Goal: Book appointment/travel/reservation

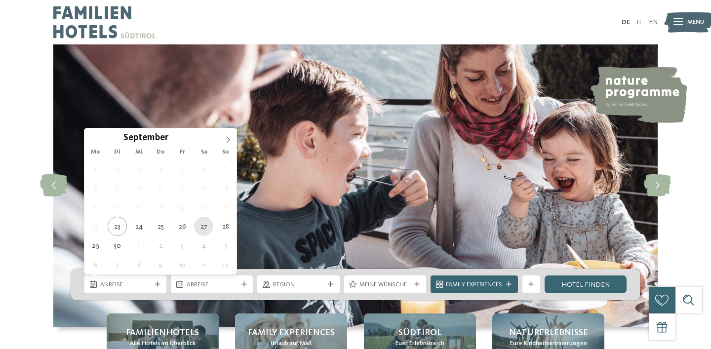
type div "[DATE]"
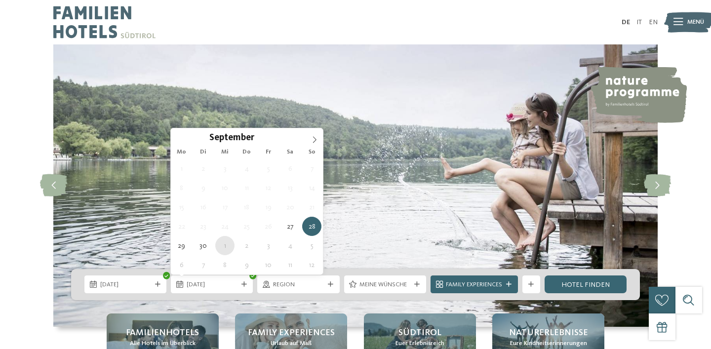
type div "[DATE]"
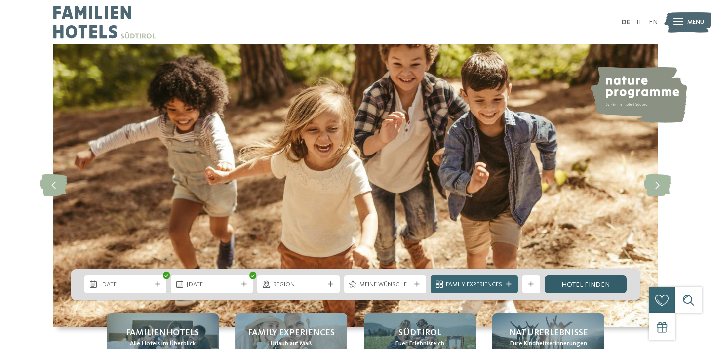
click at [590, 286] on link "Hotel finden" at bounding box center [586, 285] width 82 height 18
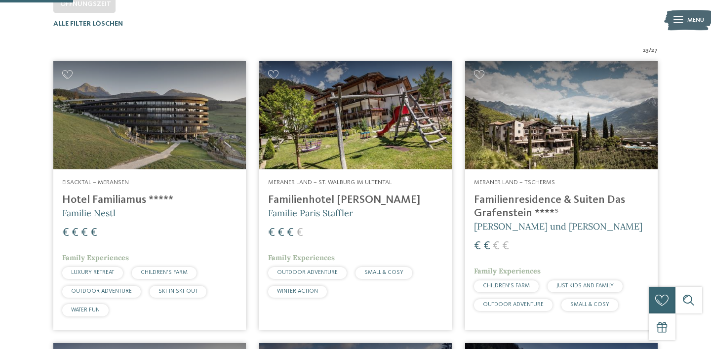
click at [416, 154] on img at bounding box center [355, 115] width 193 height 108
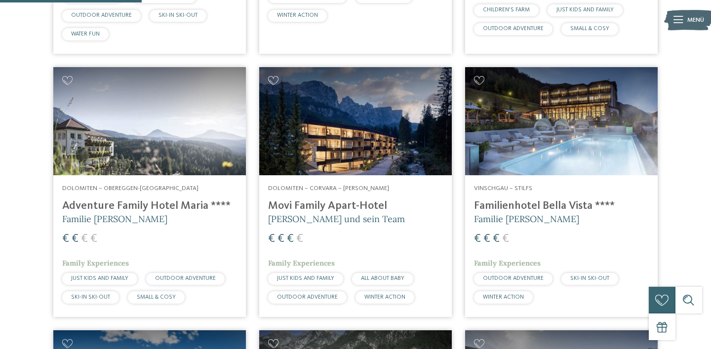
scroll to position [656, 0]
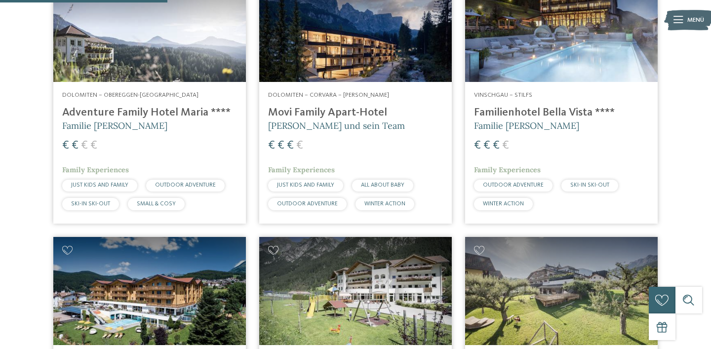
click at [170, 48] on img at bounding box center [149, 28] width 193 height 108
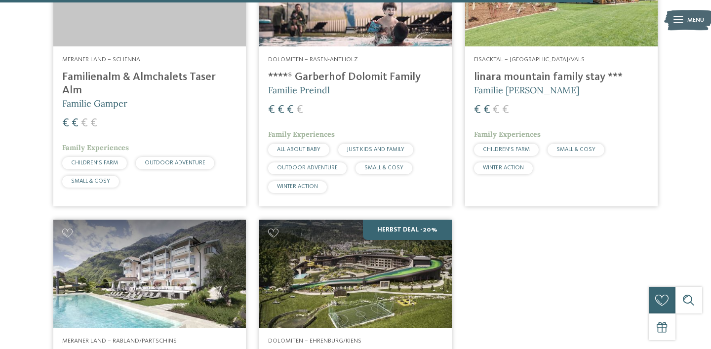
scroll to position [2324, 0]
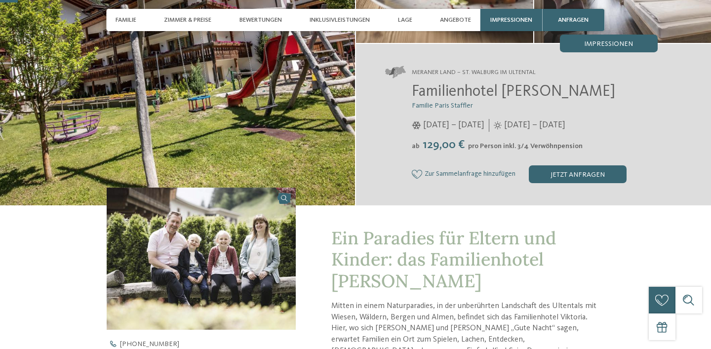
scroll to position [141, 0]
